Goal: Information Seeking & Learning: Learn about a topic

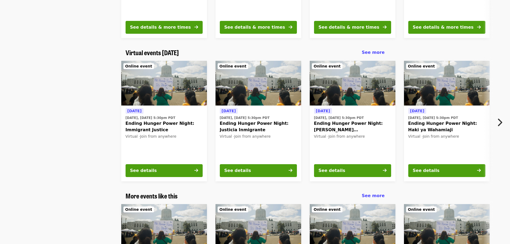
scroll to position [348, 0]
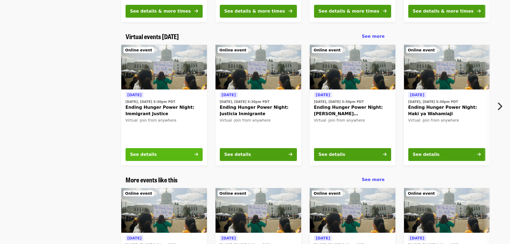
click at [162, 154] on button "See details" at bounding box center [163, 154] width 77 height 13
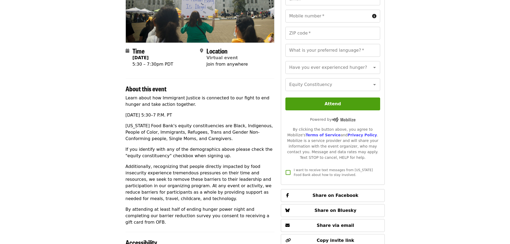
scroll to position [80, 0]
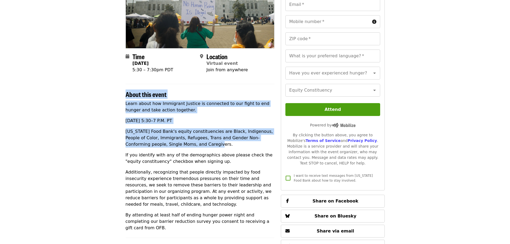
drag, startPoint x: 123, startPoint y: 95, endPoint x: 210, endPoint y: 145, distance: 100.6
click at [210, 145] on div "Time [DATE] 5:30 – 7:30pm PDT Location Virtual event Join from anywhere About t…" at bounding box center [255, 153] width 268 height 367
copy section "About this event Learn about how Immigrant Justice is connected to our fight to…"
click at [7, 93] on article "Ending Hunger Power Night: Immigrant Justice Virtual Community Event Time [DATE…" at bounding box center [255, 140] width 510 height 394
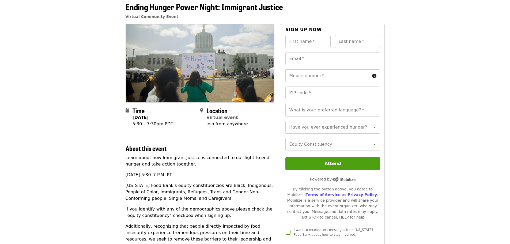
scroll to position [0, 0]
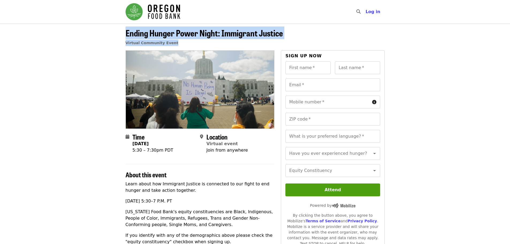
drag, startPoint x: 123, startPoint y: 31, endPoint x: 182, endPoint y: 40, distance: 59.3
click at [182, 40] on div "Ending Hunger Power Night: Immigrant Justice Virtual Community Event" at bounding box center [255, 39] width 268 height 22
copy div "Ending Hunger Power Night: Immigrant Justice Virtual Community Event"
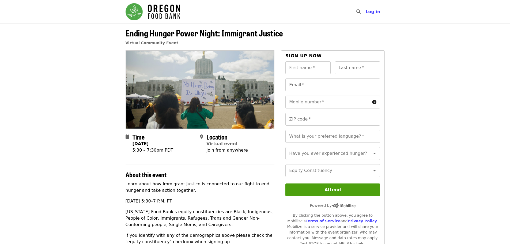
click at [58, 127] on article "Ending Hunger Power Night: Immigrant Justice Virtual Community Event Time [DATE…" at bounding box center [255, 221] width 510 height 394
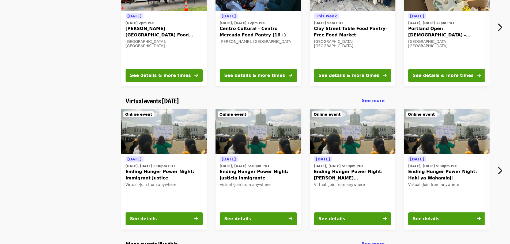
scroll to position [294, 0]
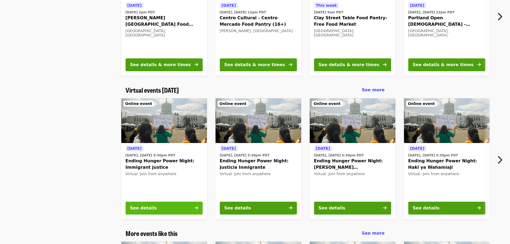
click at [160, 206] on button "See details" at bounding box center [163, 207] width 77 height 13
